Goal: Information Seeking & Learning: Check status

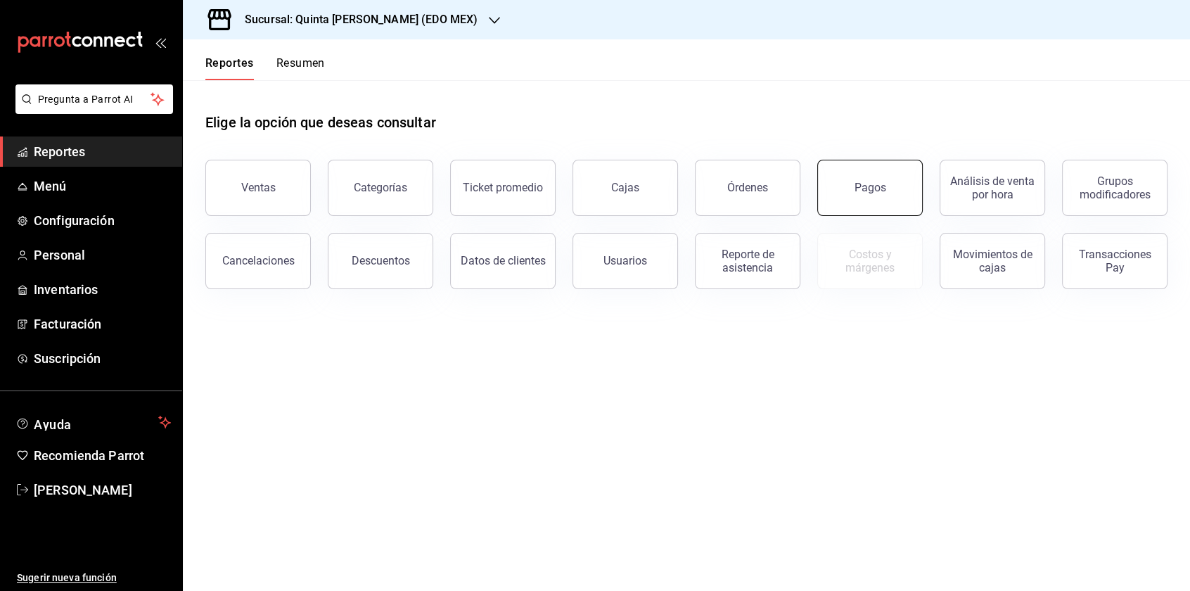
click at [836, 180] on button "Pagos" at bounding box center [870, 188] width 106 height 56
